Goal: Information Seeking & Learning: Learn about a topic

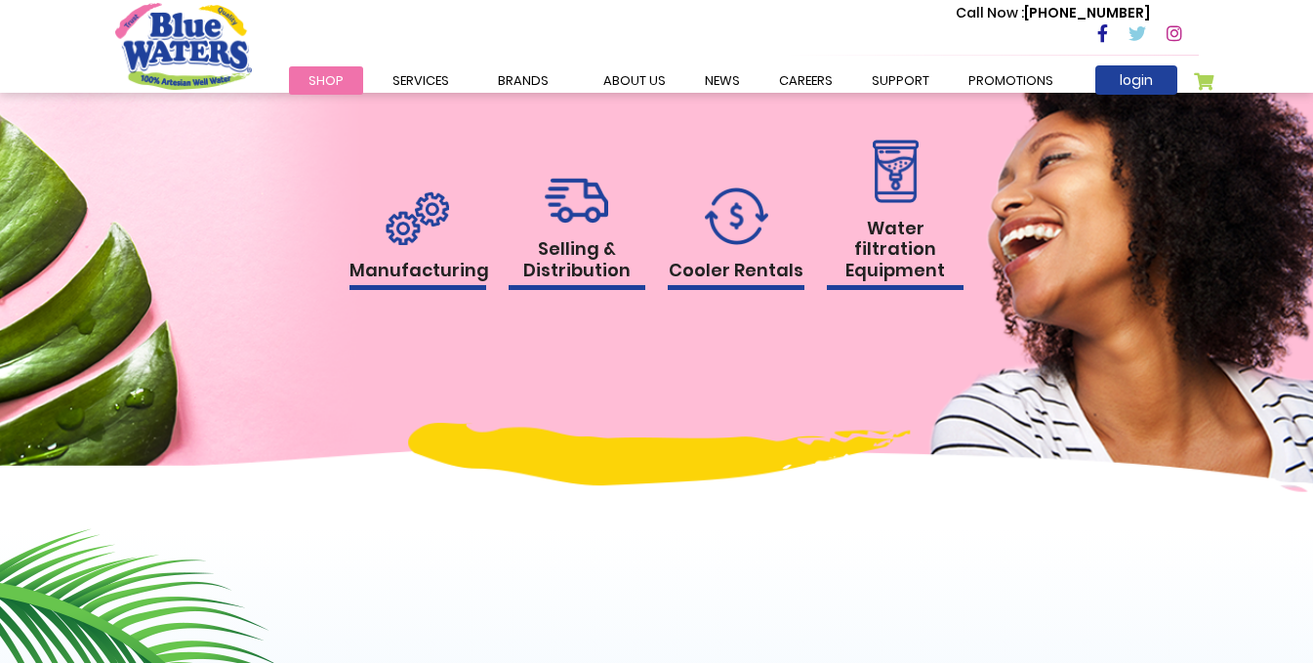
scroll to position [1952, 0]
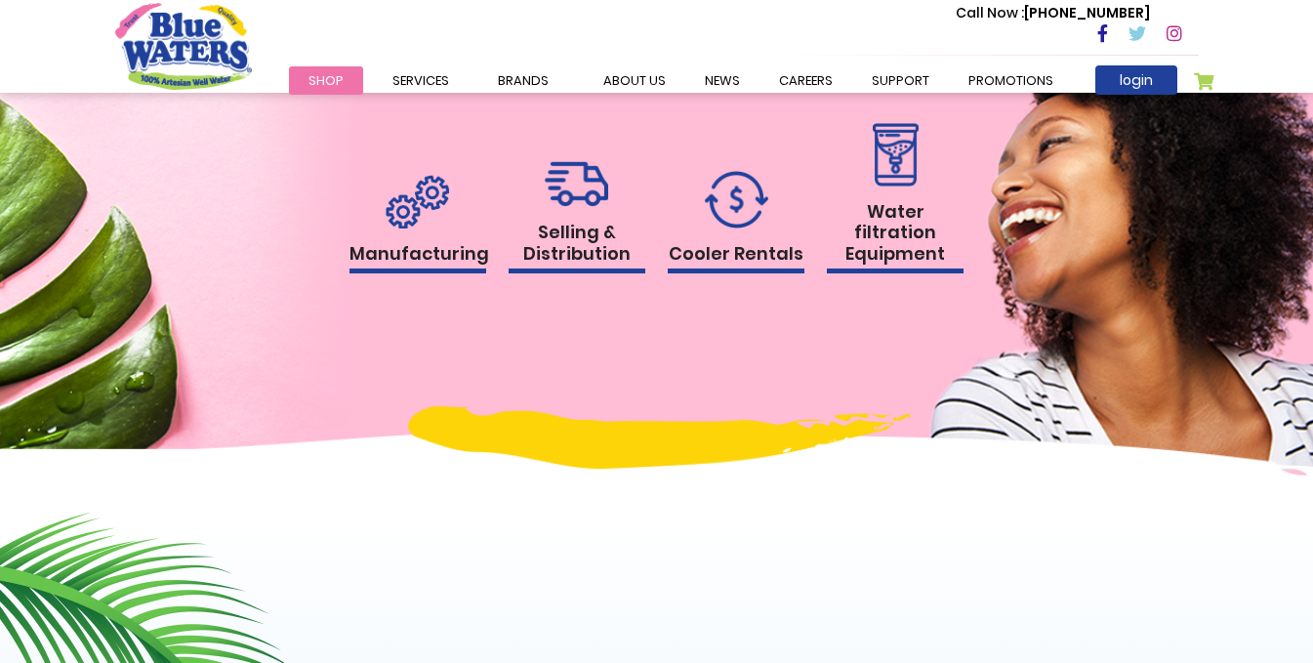
click at [380, 235] on link "Manufacturing" at bounding box center [417, 225] width 137 height 100
click at [397, 286] on div "Manufacturing" at bounding box center [417, 244] width 137 height 139
click at [410, 256] on h1 "Manufacturing" at bounding box center [417, 258] width 137 height 31
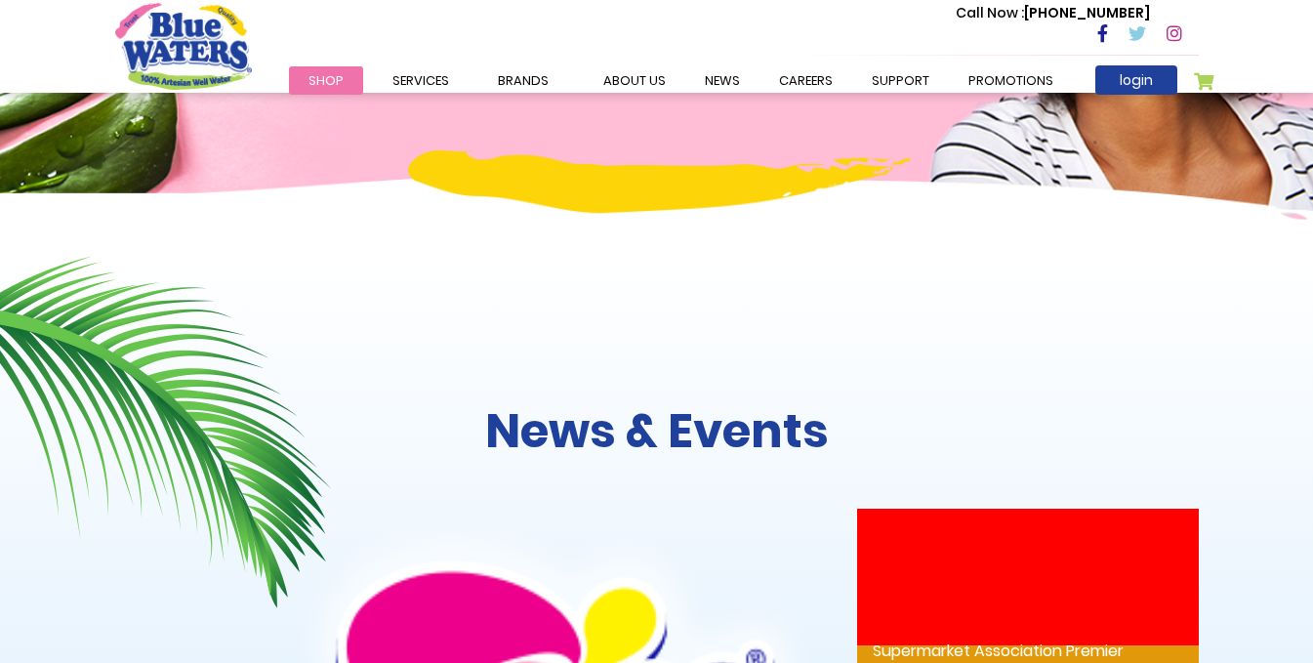
scroll to position [2636, 0]
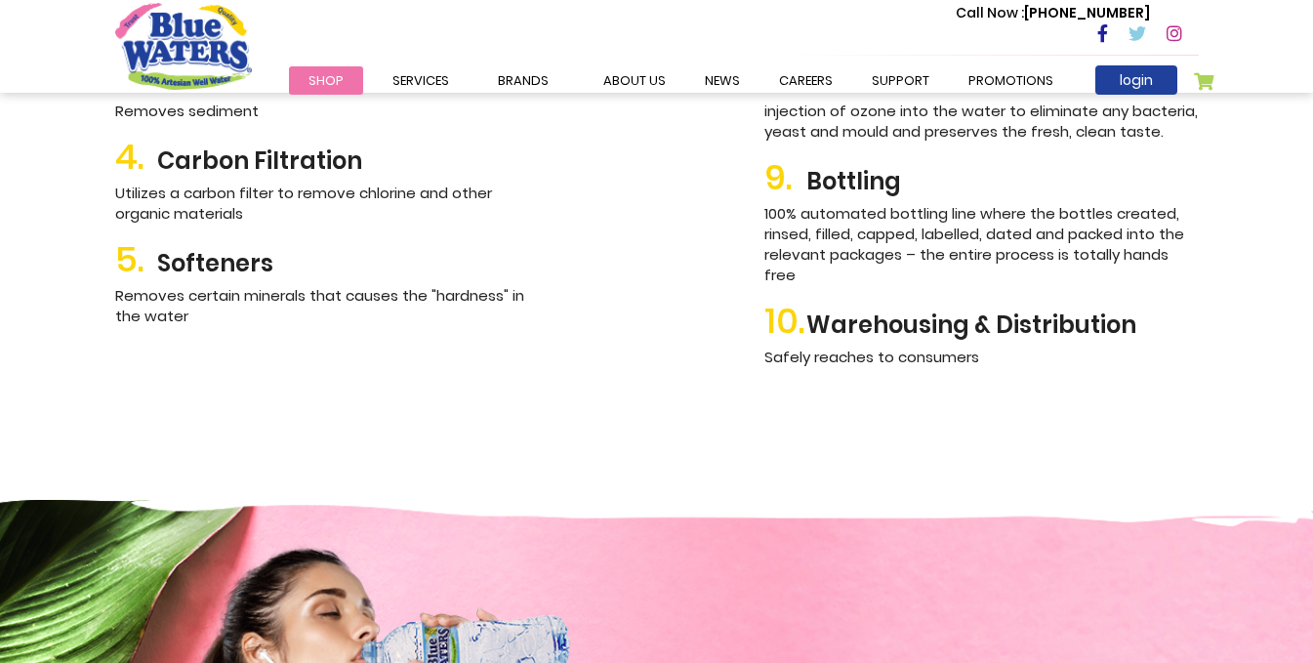
scroll to position [2827, 0]
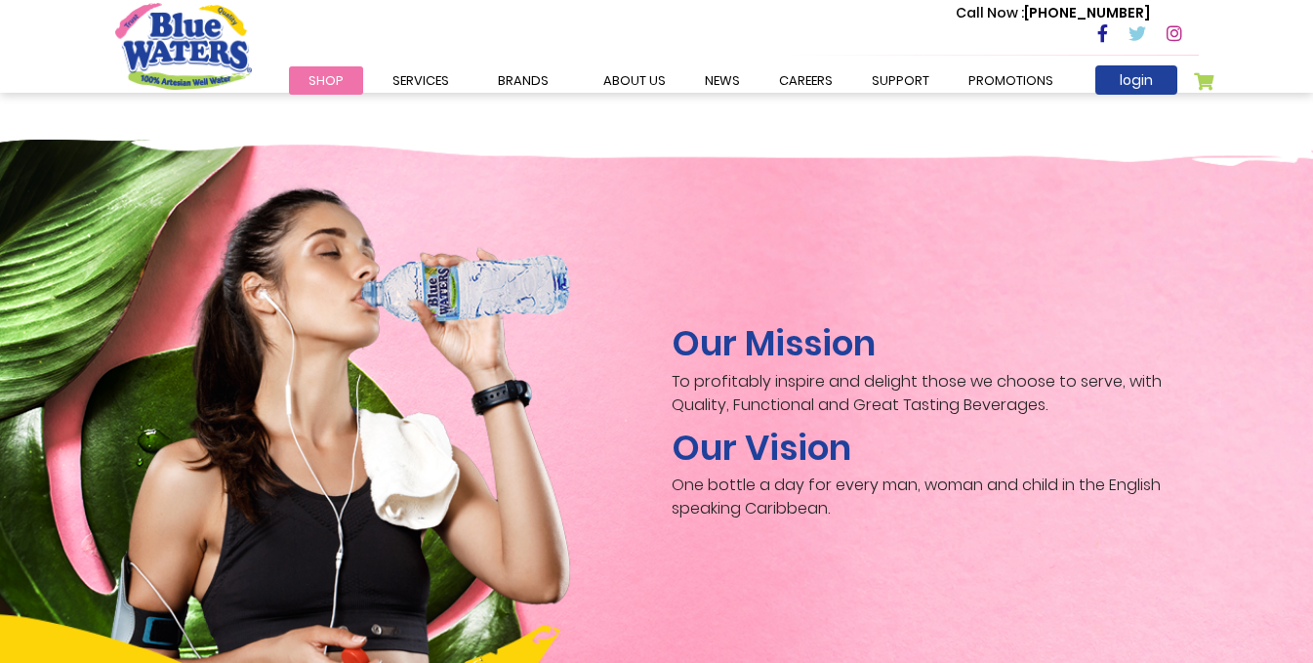
click at [197, 81] on img "store logo" at bounding box center [183, 46] width 137 height 86
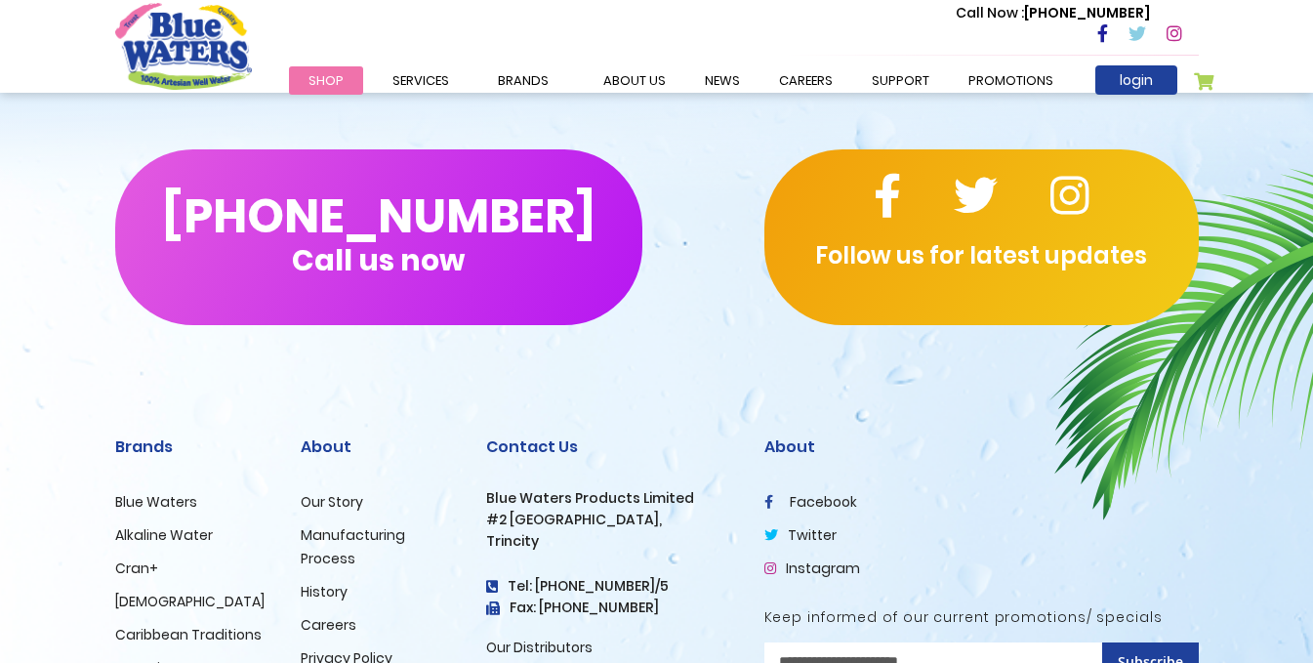
scroll to position [3294, 0]
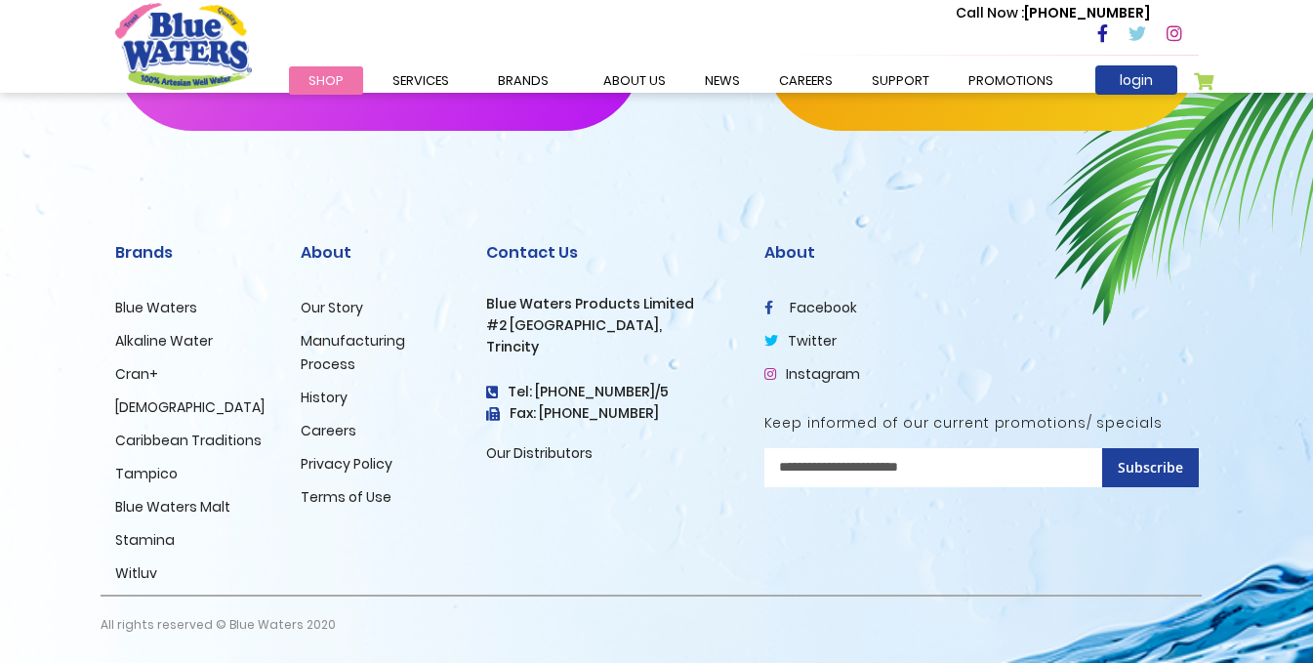
click at [527, 307] on h3 "Blue Waters Products Limited" at bounding box center [610, 304] width 249 height 17
click at [666, 346] on h3 "Trincity" at bounding box center [610, 347] width 249 height 17
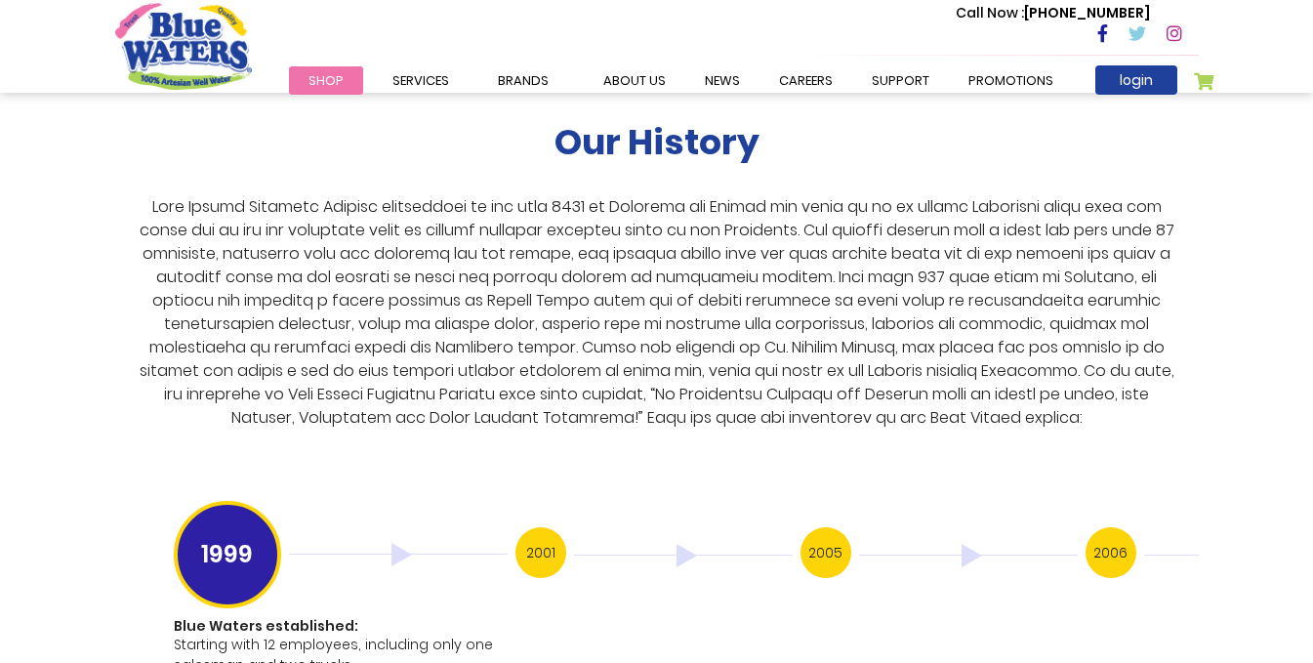
scroll to position [3492, 0]
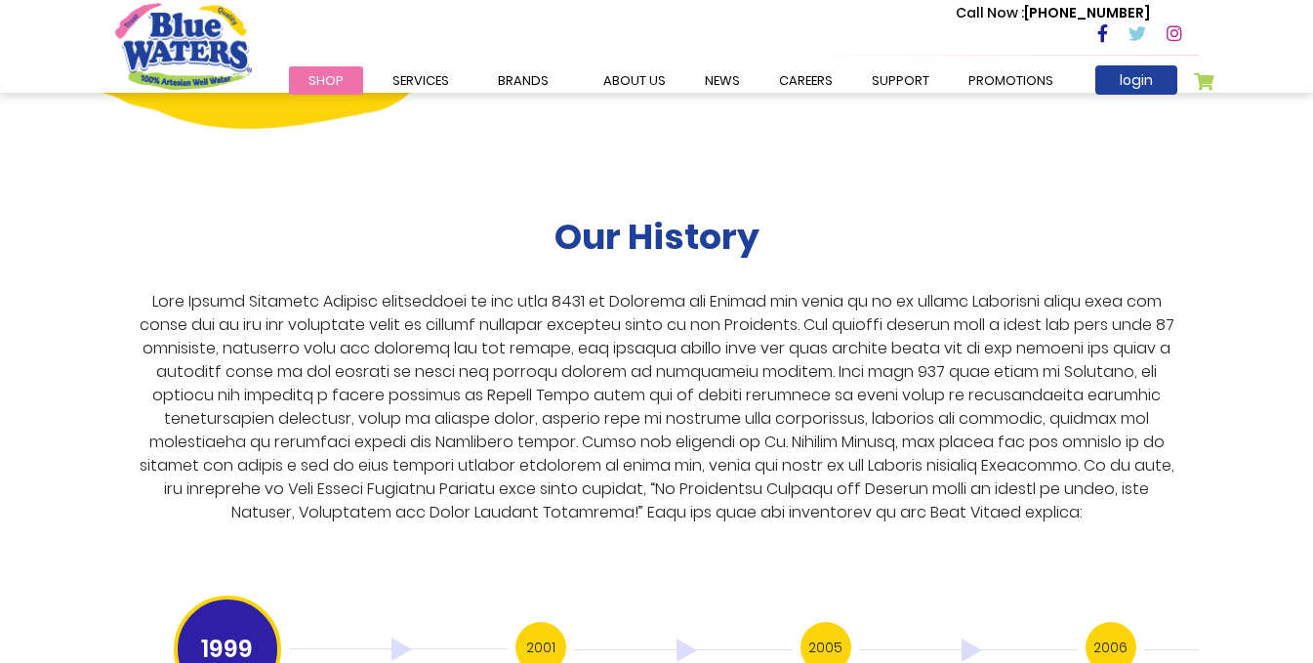
click at [1095, 629] on h3 "2006" at bounding box center [1111, 647] width 51 height 51
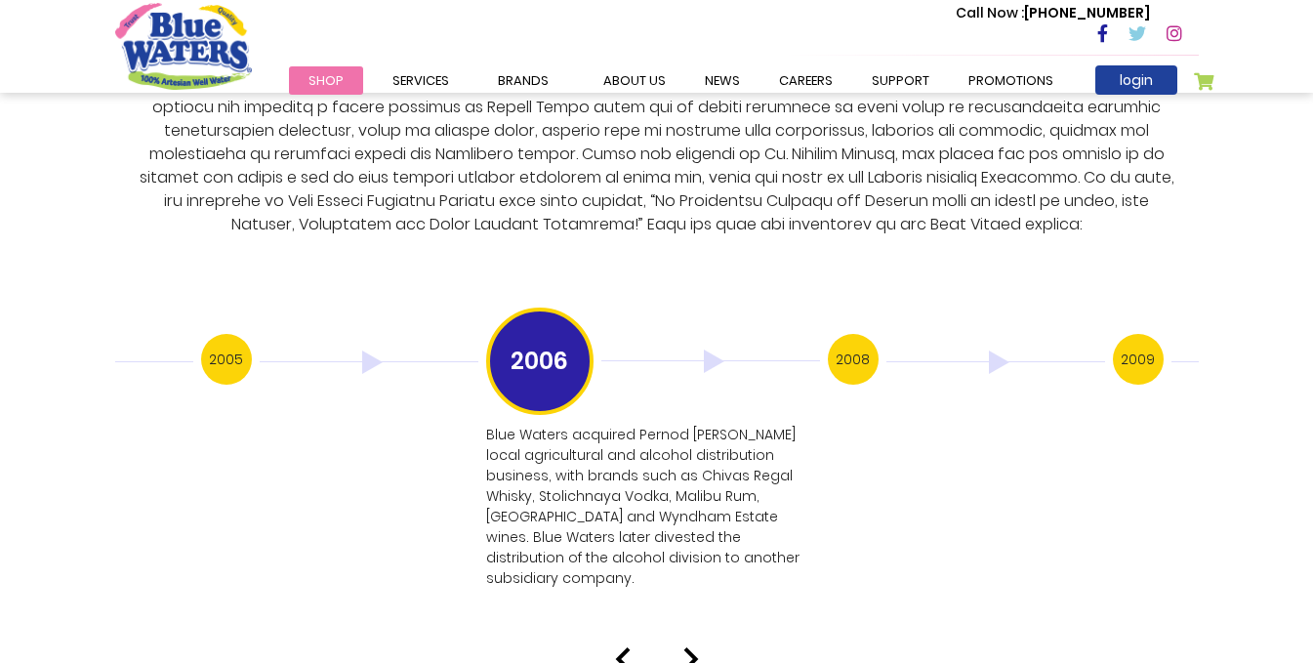
scroll to position [3785, 0]
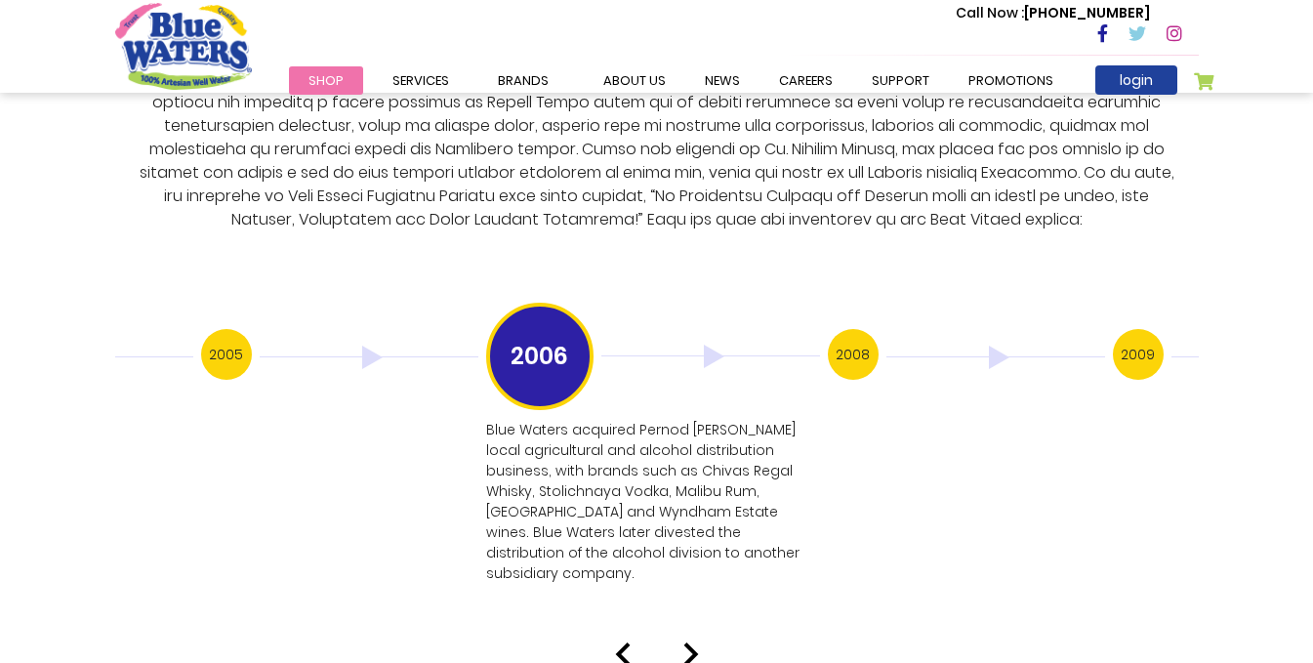
click at [223, 339] on h3 "2005" at bounding box center [226, 354] width 51 height 51
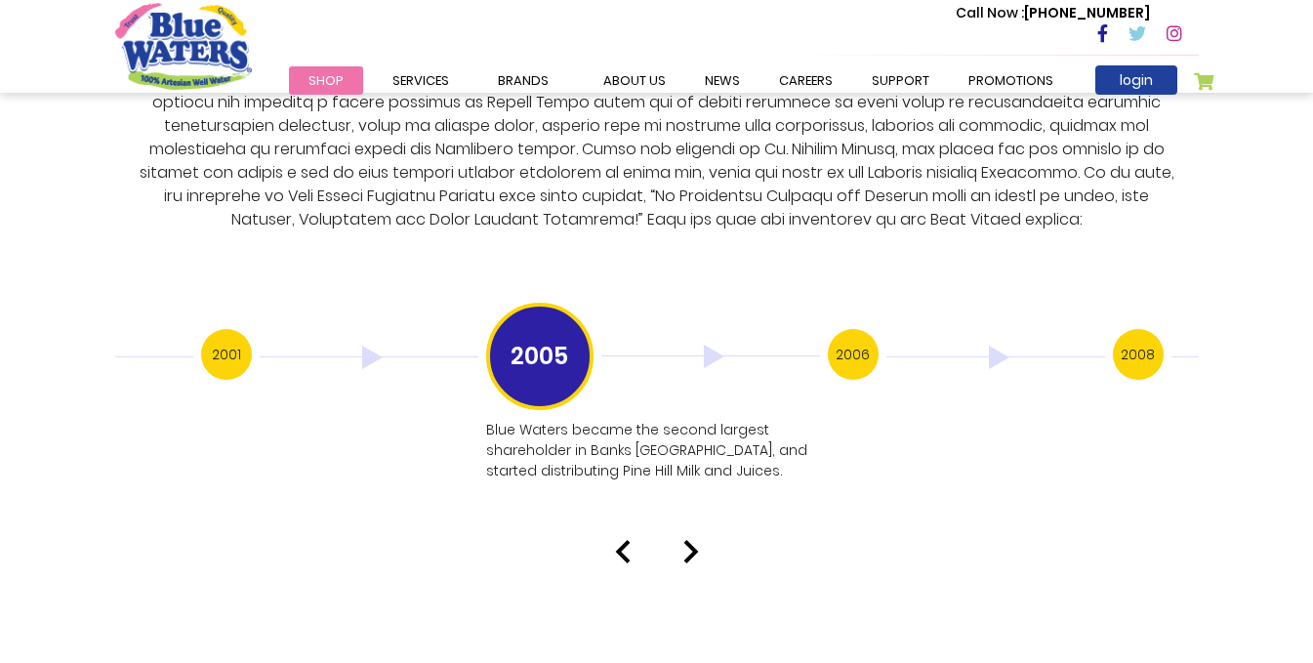
click at [229, 340] on h3 "2001" at bounding box center [226, 354] width 51 height 51
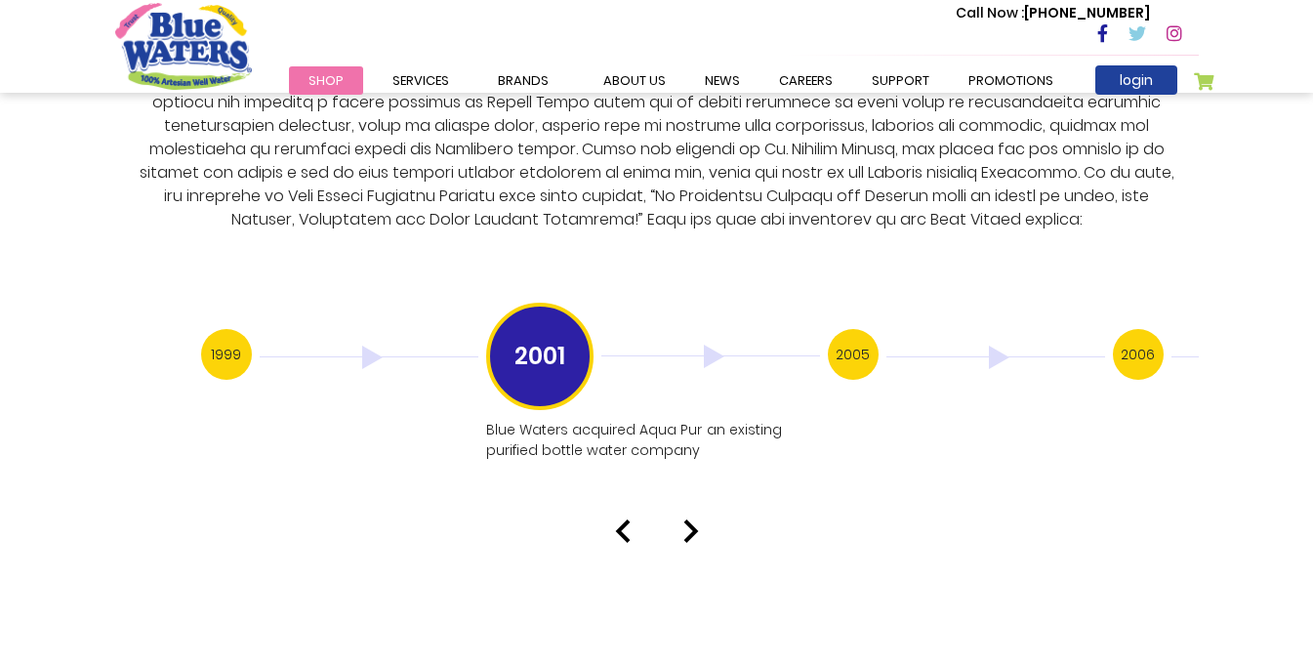
click at [223, 341] on h3 "1999" at bounding box center [226, 354] width 51 height 51
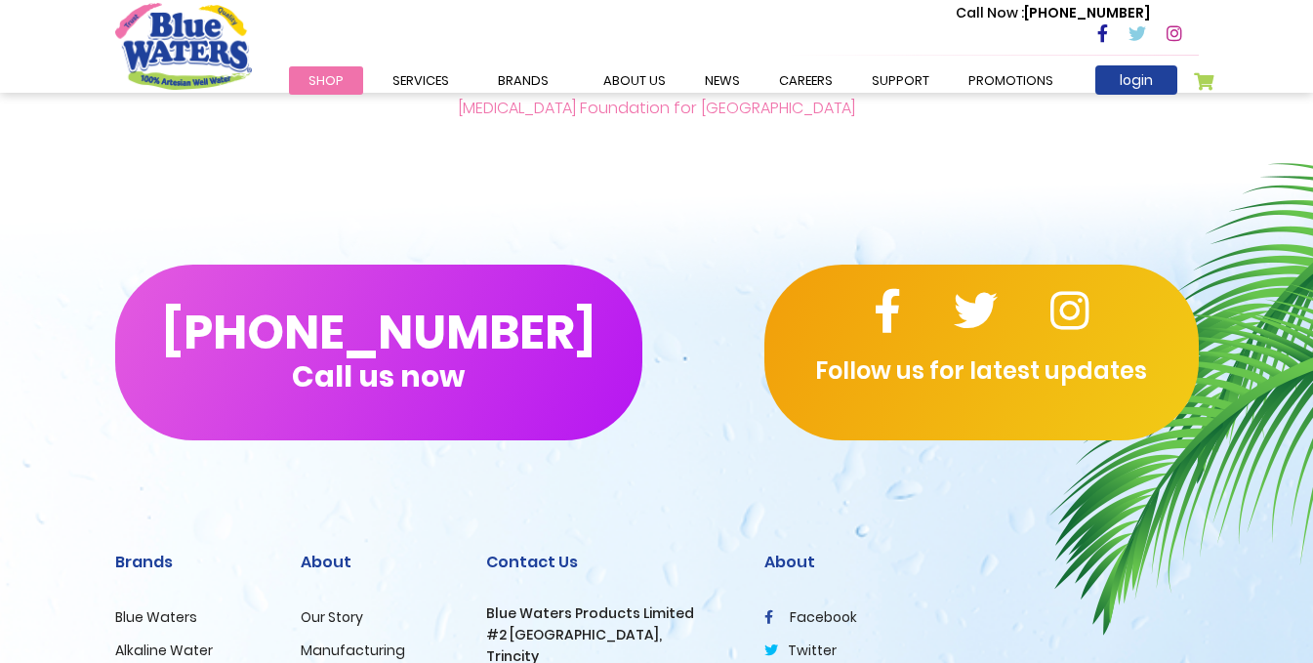
scroll to position [4846, 0]
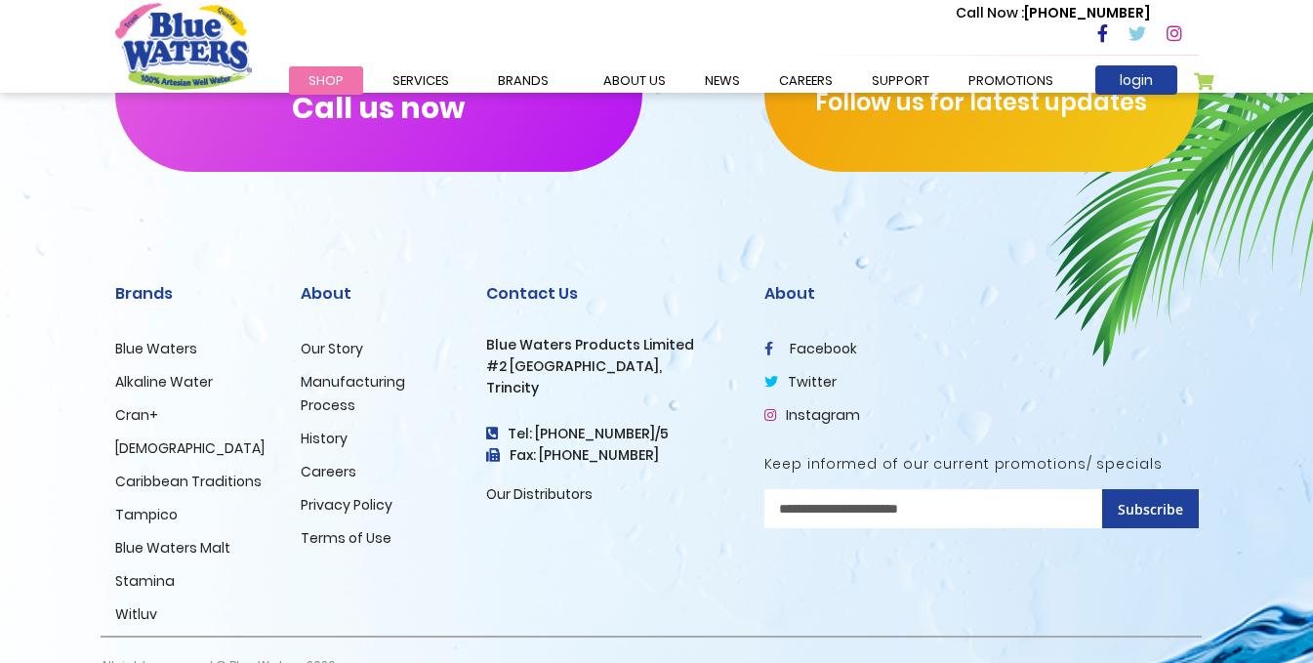
scroll to position [4846, 0]
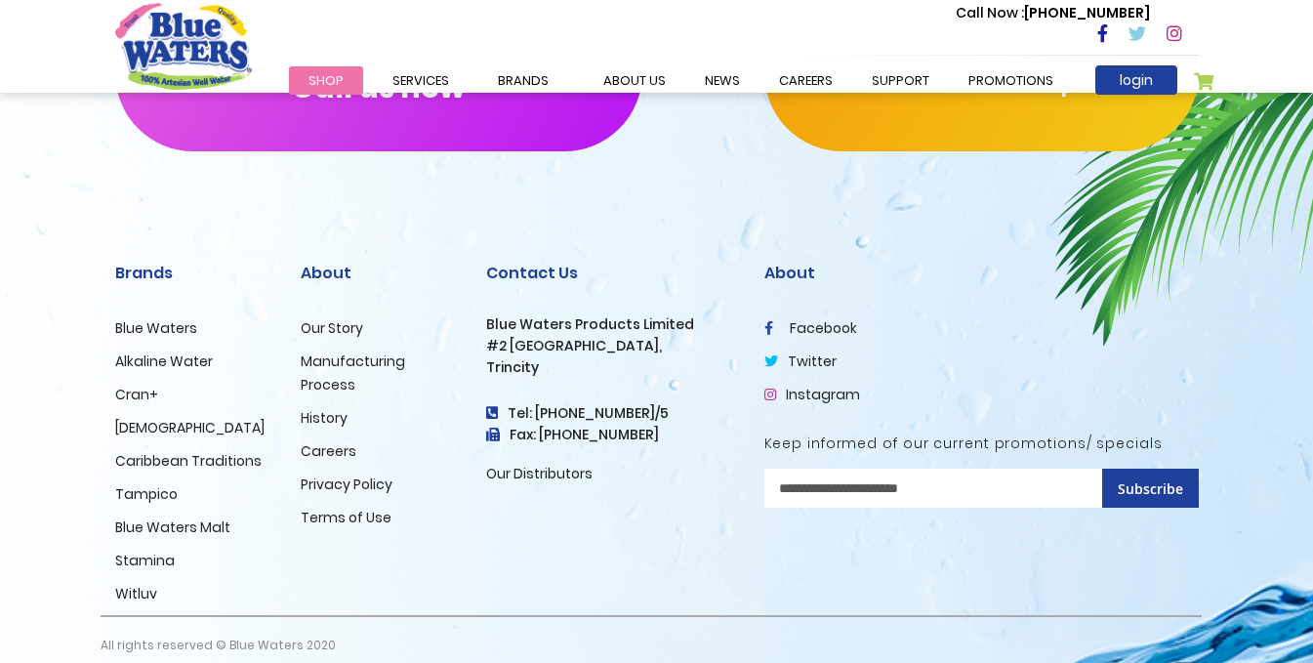
click at [351, 474] on link "Privacy Policy" at bounding box center [347, 484] width 92 height 20
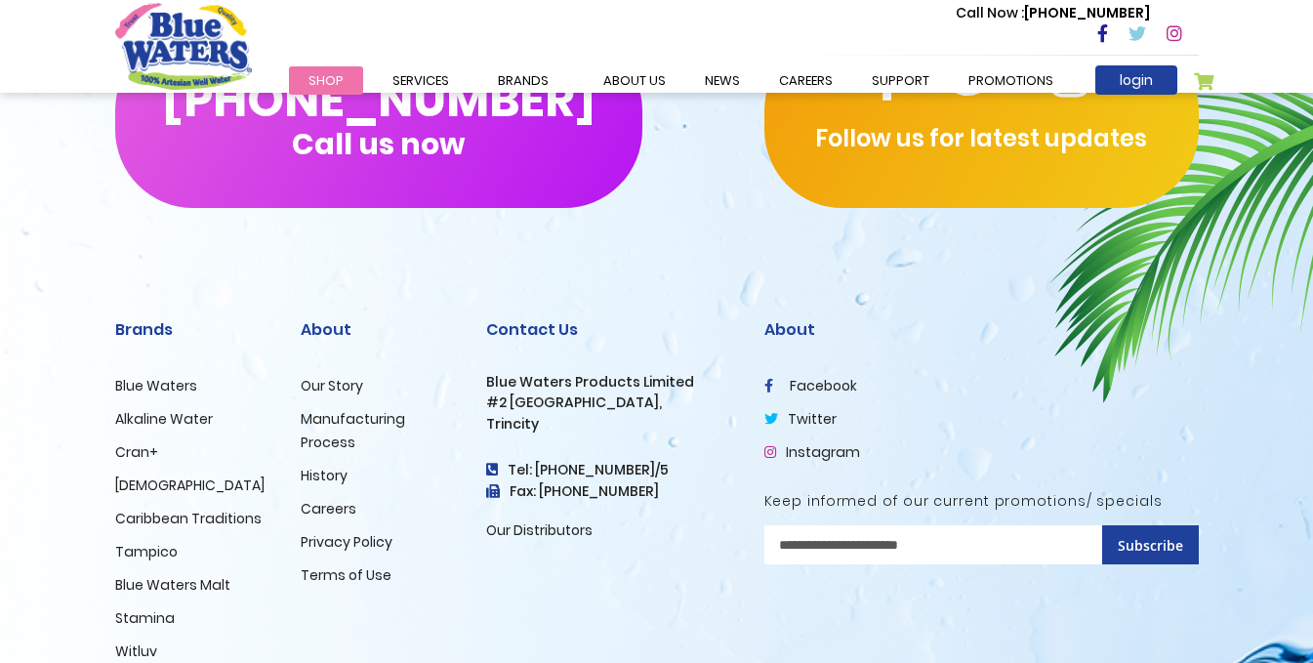
scroll to position [2765, 0]
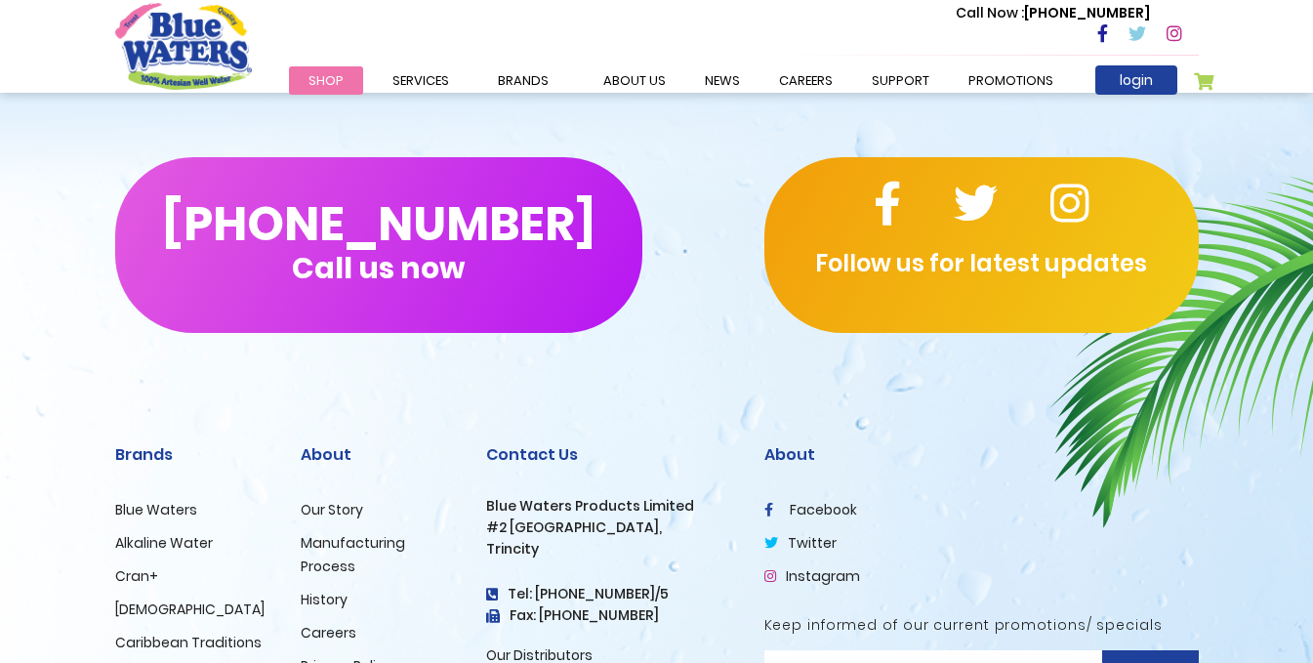
scroll to position [3294, 0]
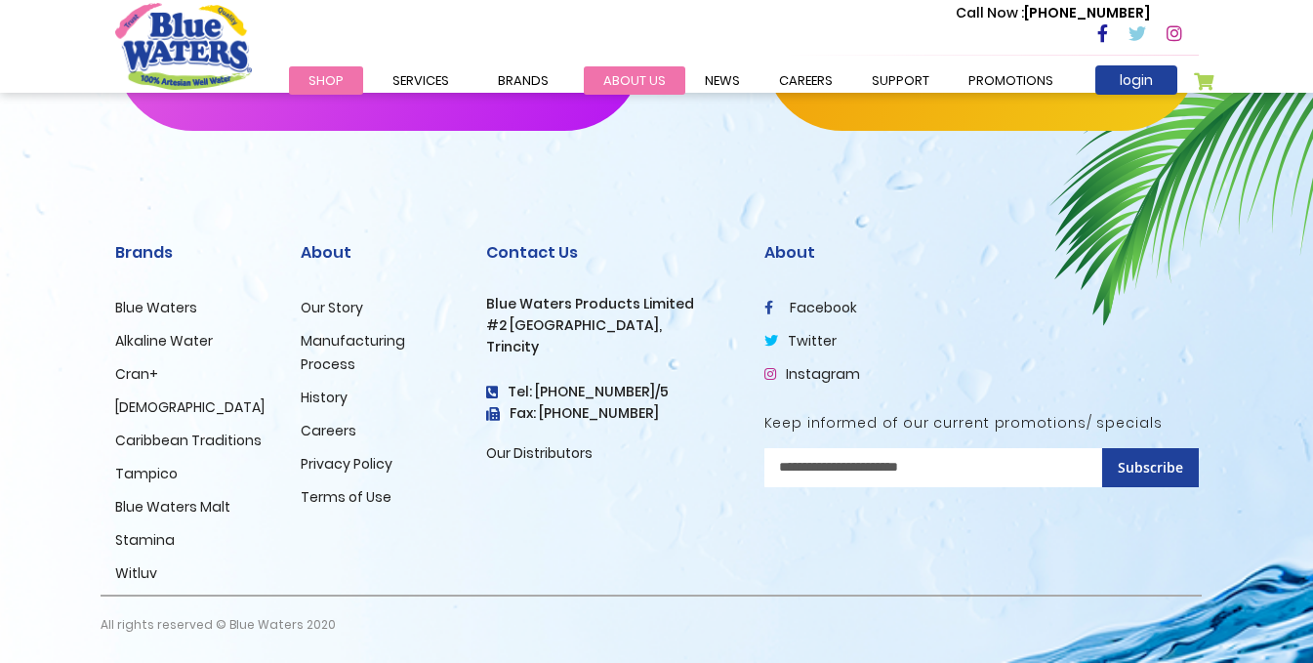
click at [636, 76] on link "about us" at bounding box center [635, 80] width 102 height 28
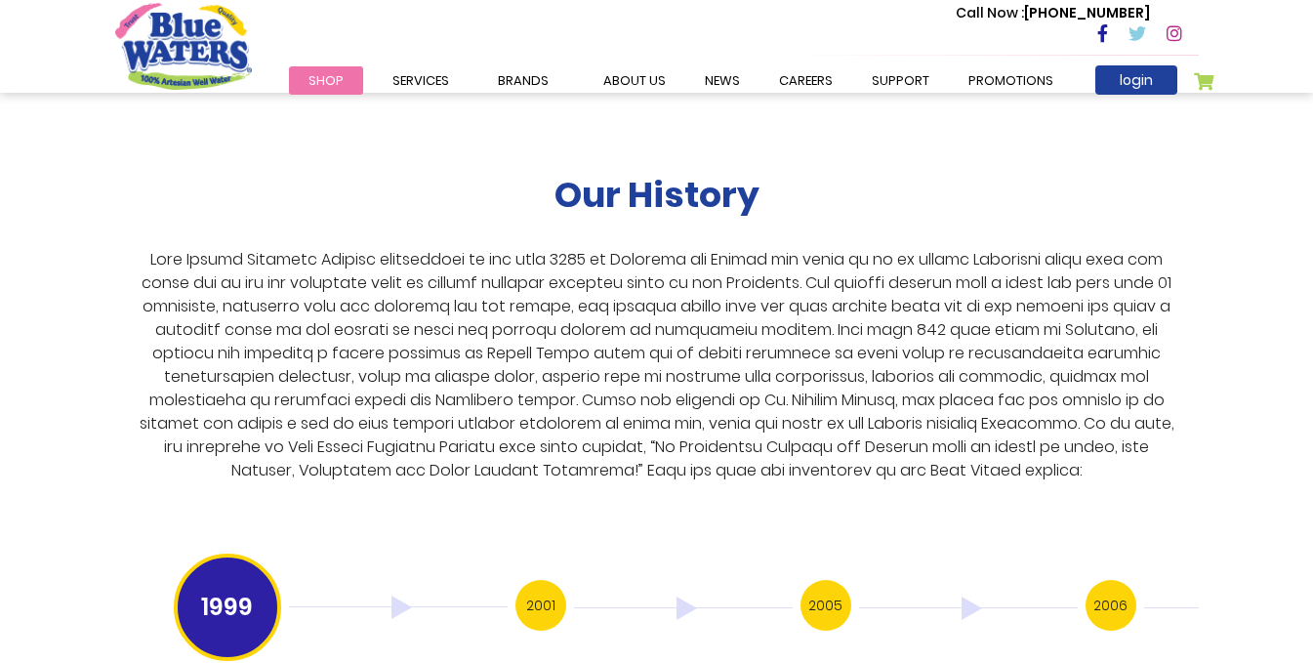
scroll to position [3709, 0]
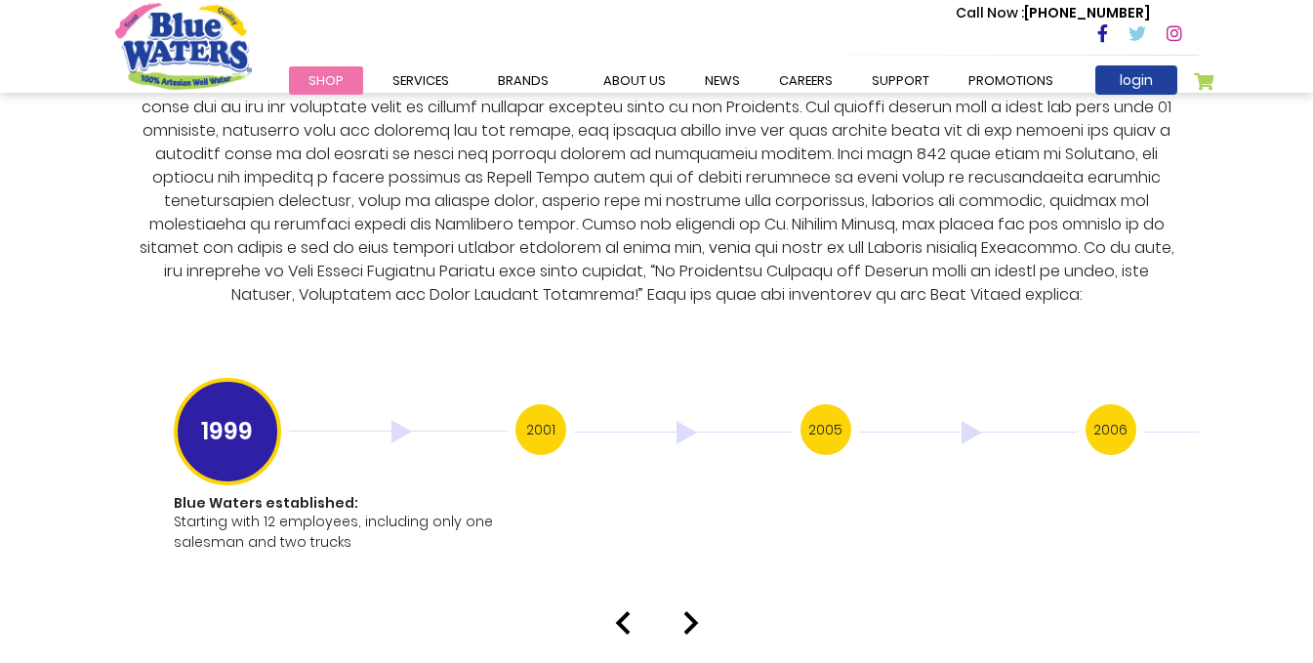
click at [1117, 404] on h3 "2006" at bounding box center [1111, 429] width 51 height 51
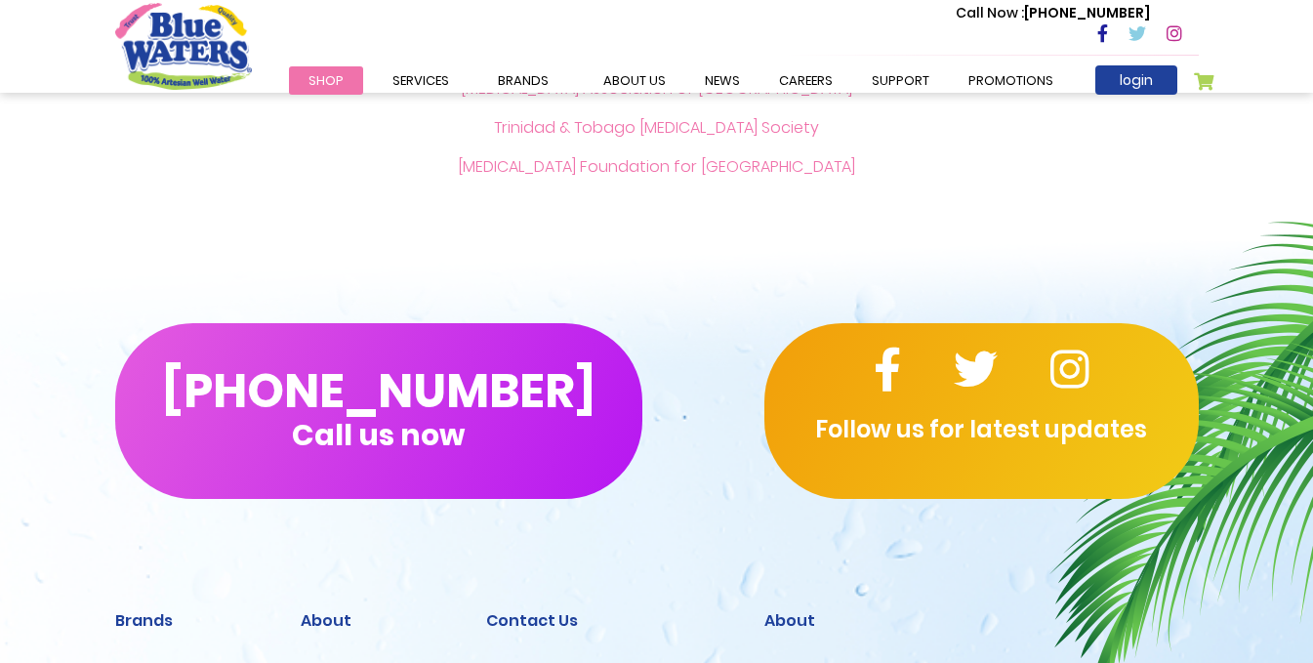
scroll to position [4881, 0]
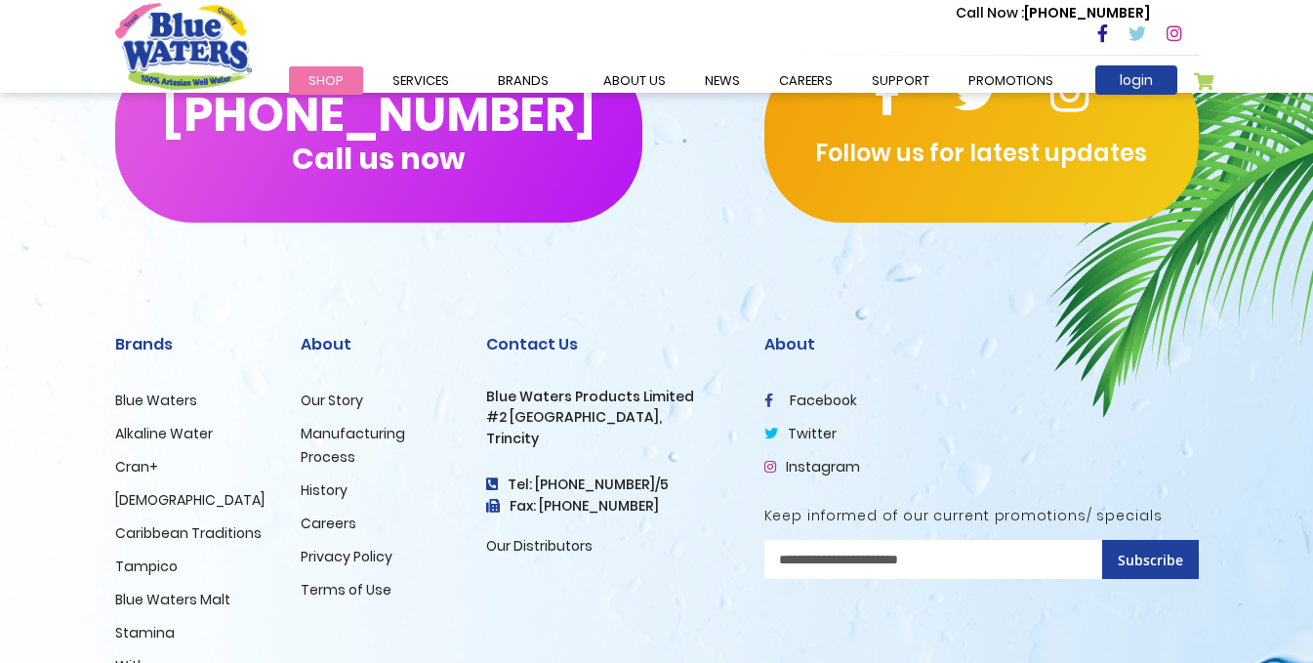
click at [320, 513] on link "Careers" at bounding box center [329, 523] width 56 height 20
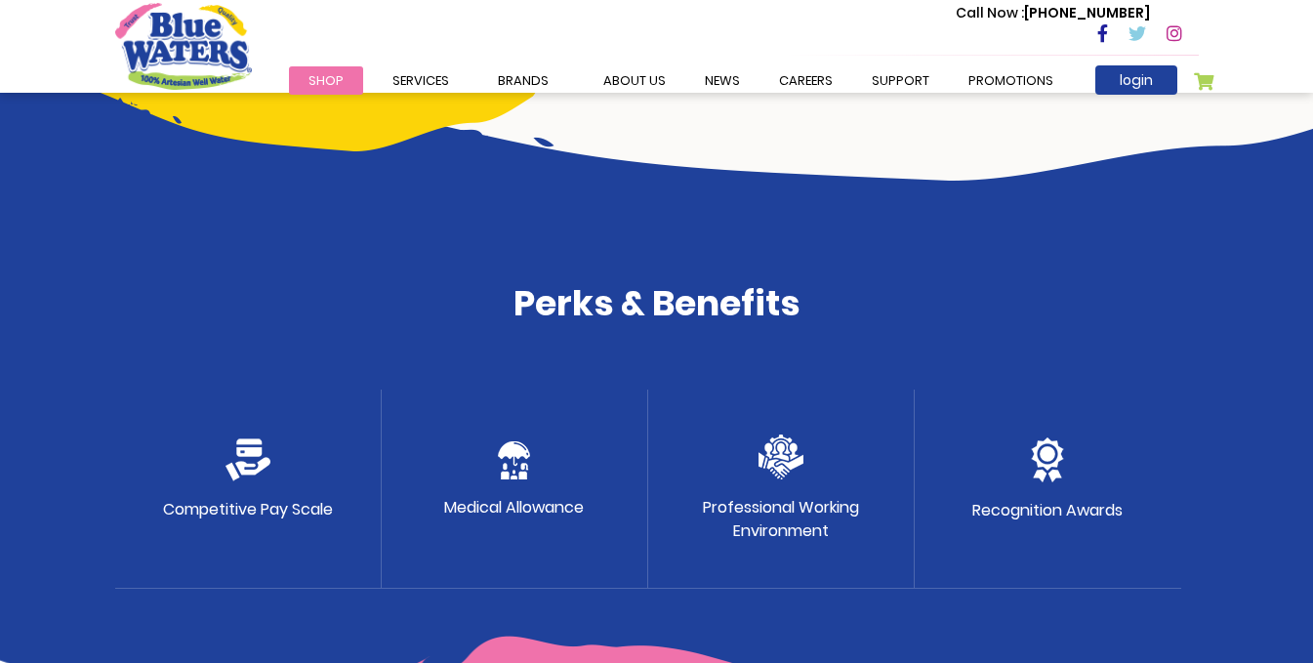
scroll to position [879, 0]
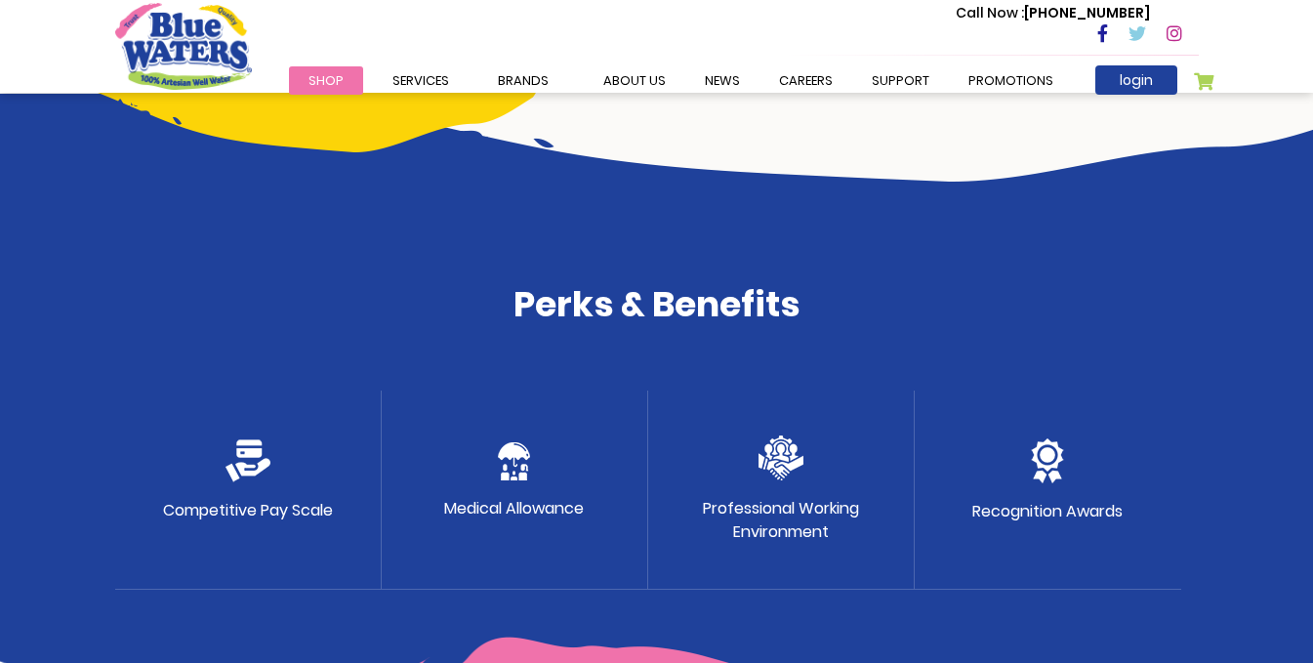
drag, startPoint x: 780, startPoint y: 501, endPoint x: 750, endPoint y: 485, distance: 34.1
click at [766, 492] on div "Professional Working Environment" at bounding box center [781, 489] width 266 height 199
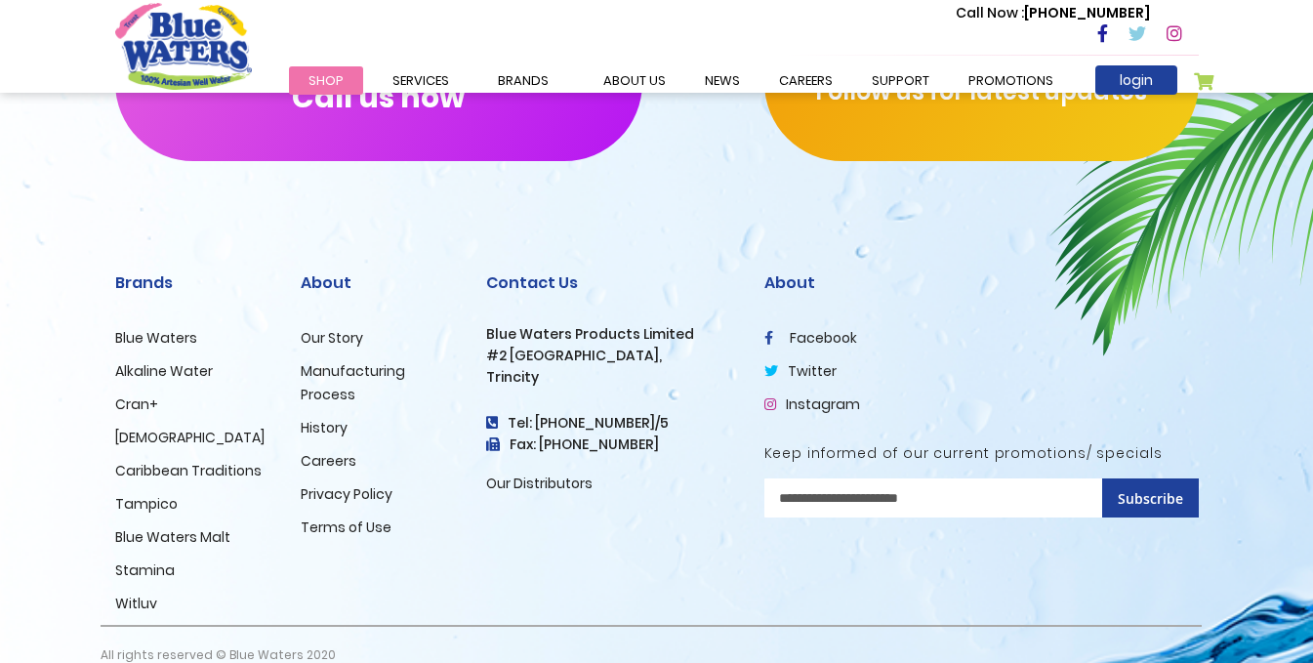
scroll to position [2040, 0]
